Goal: Navigation & Orientation: Understand site structure

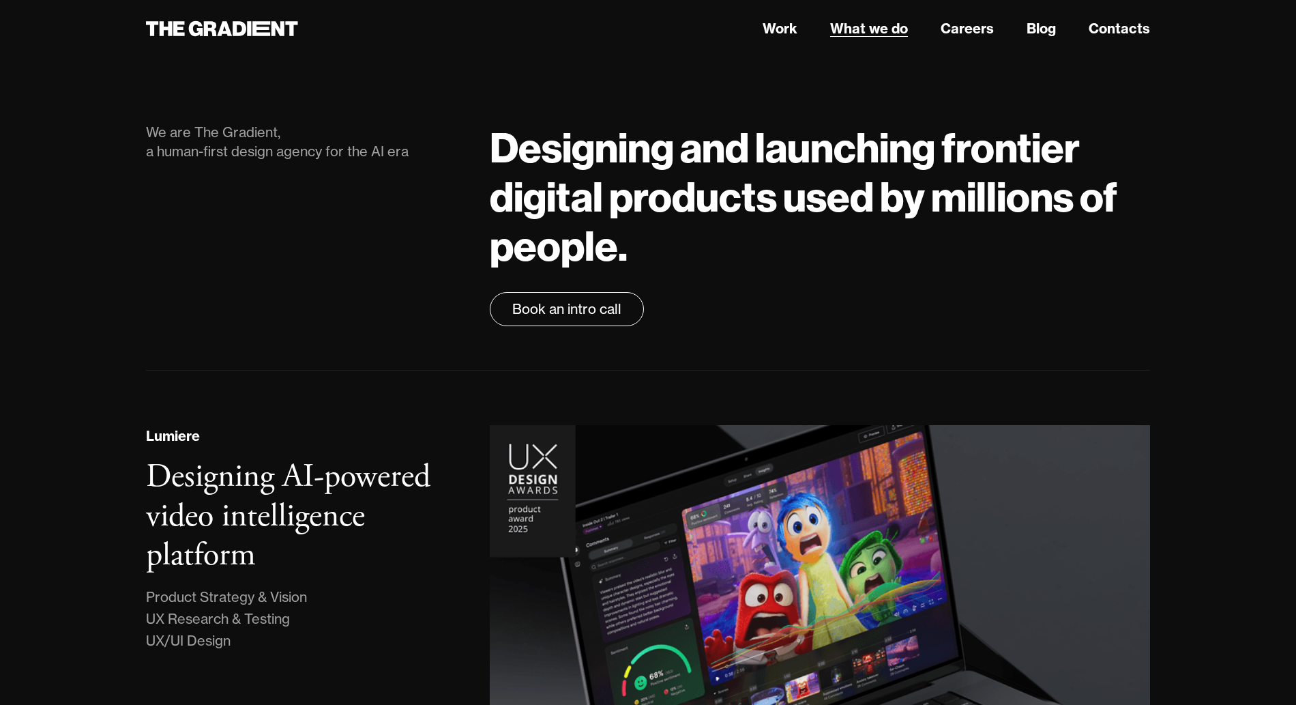
click at [868, 35] on link "What we do" at bounding box center [869, 28] width 78 height 20
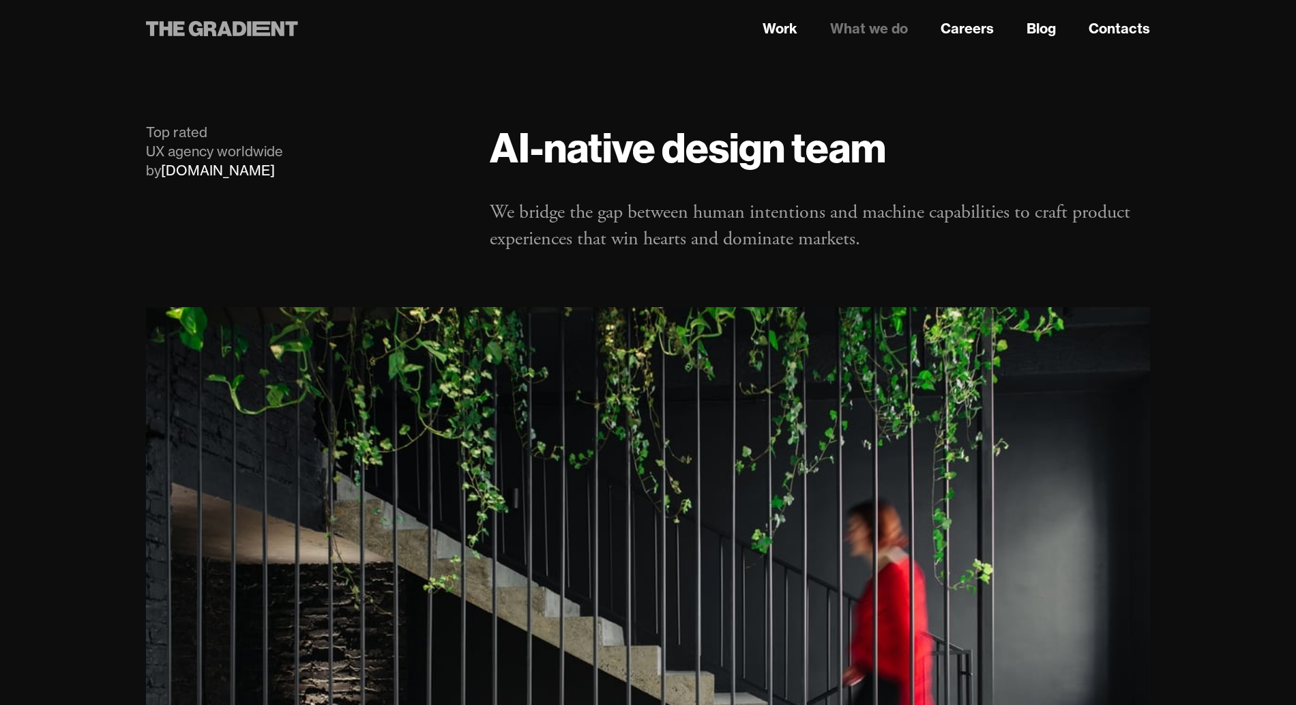
click at [228, 36] on icon at bounding box center [222, 28] width 152 height 25
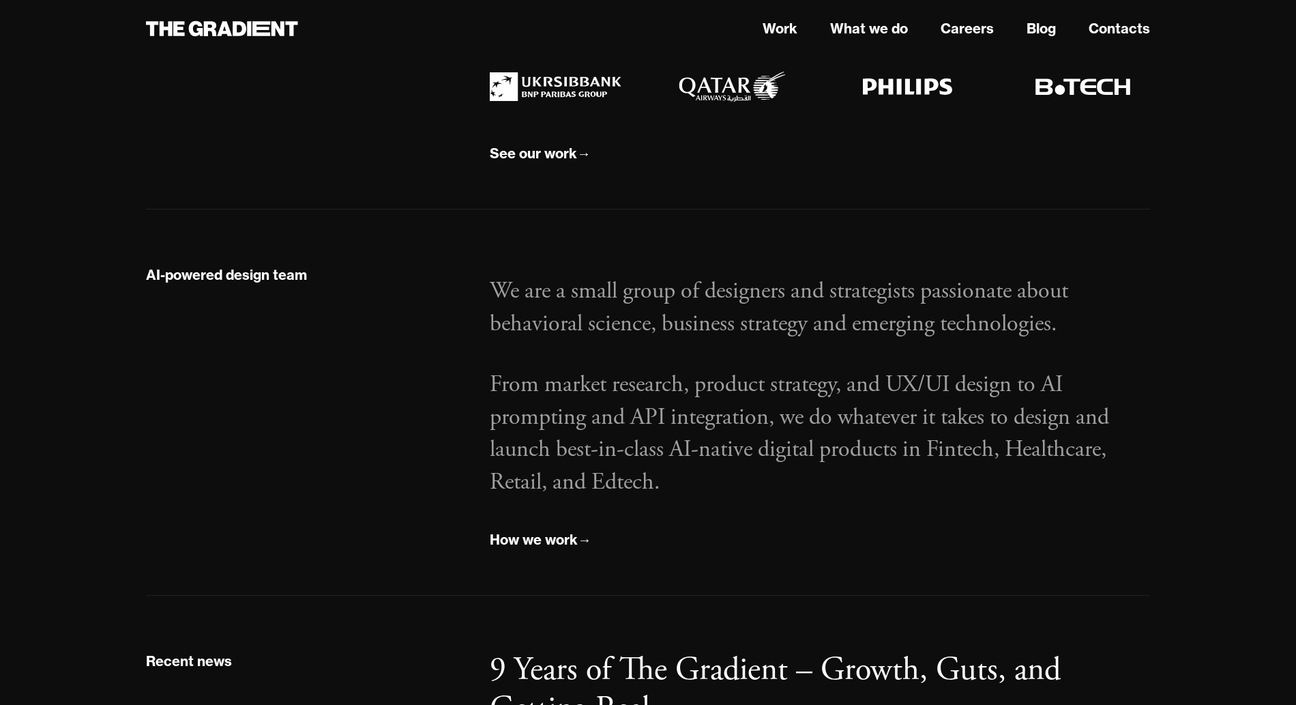
scroll to position [1447, 0]
